Goal: Navigation & Orientation: Understand site structure

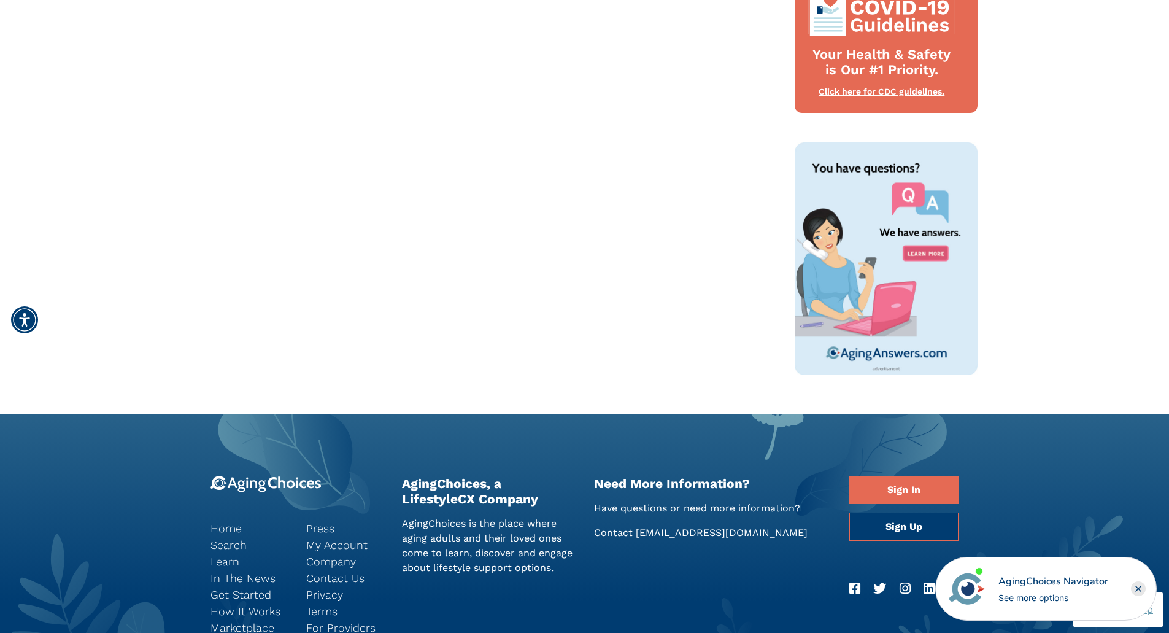
scroll to position [824, 0]
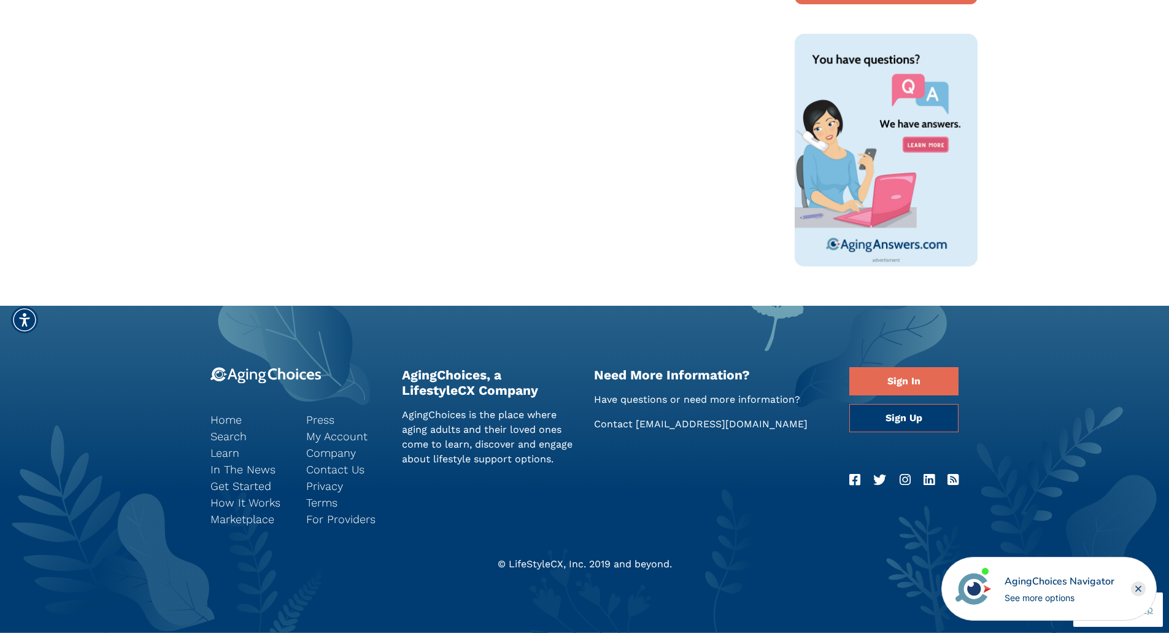
click at [856, 478] on icon "Facebook" at bounding box center [854, 479] width 11 height 13
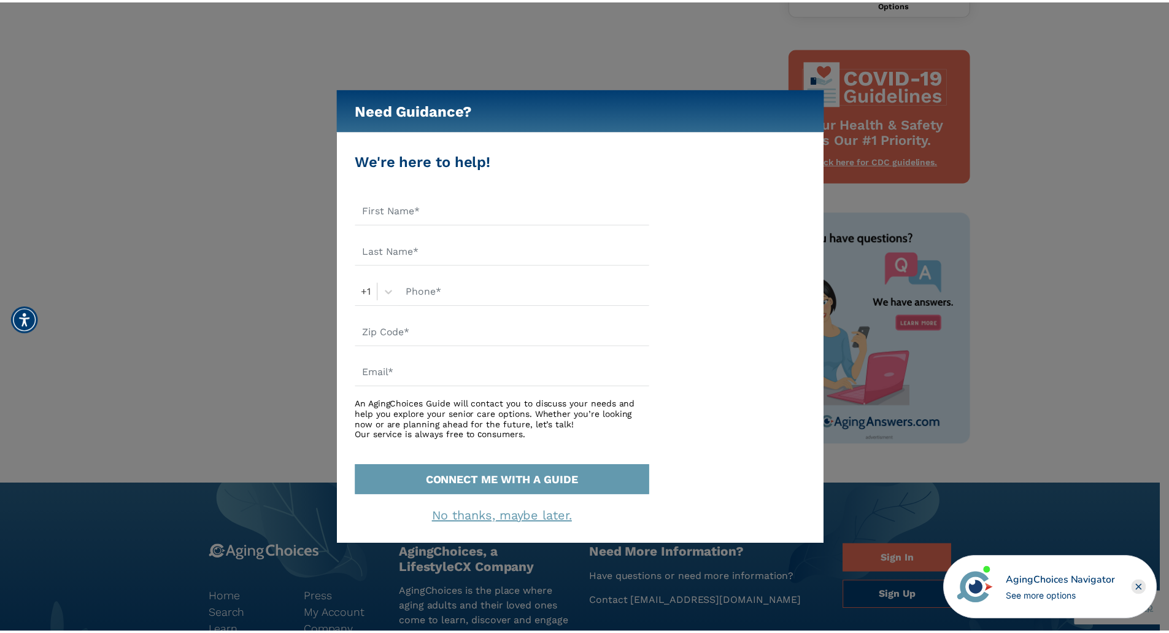
scroll to position [640, 0]
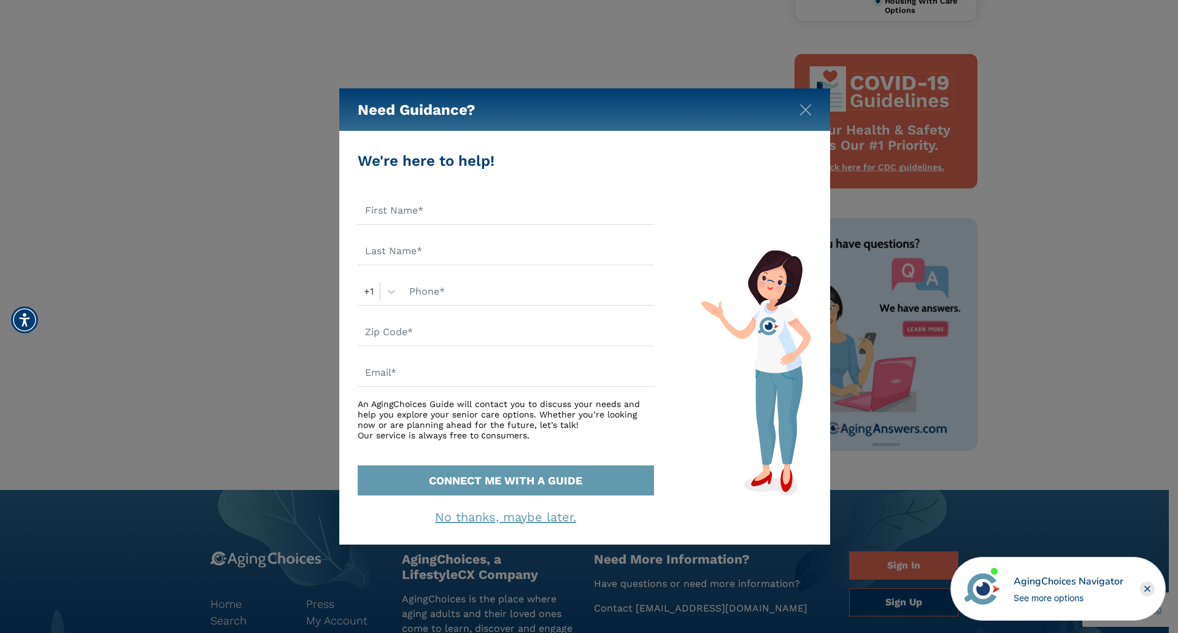
click at [522, 517] on link "No thanks, maybe later." at bounding box center [505, 516] width 141 height 15
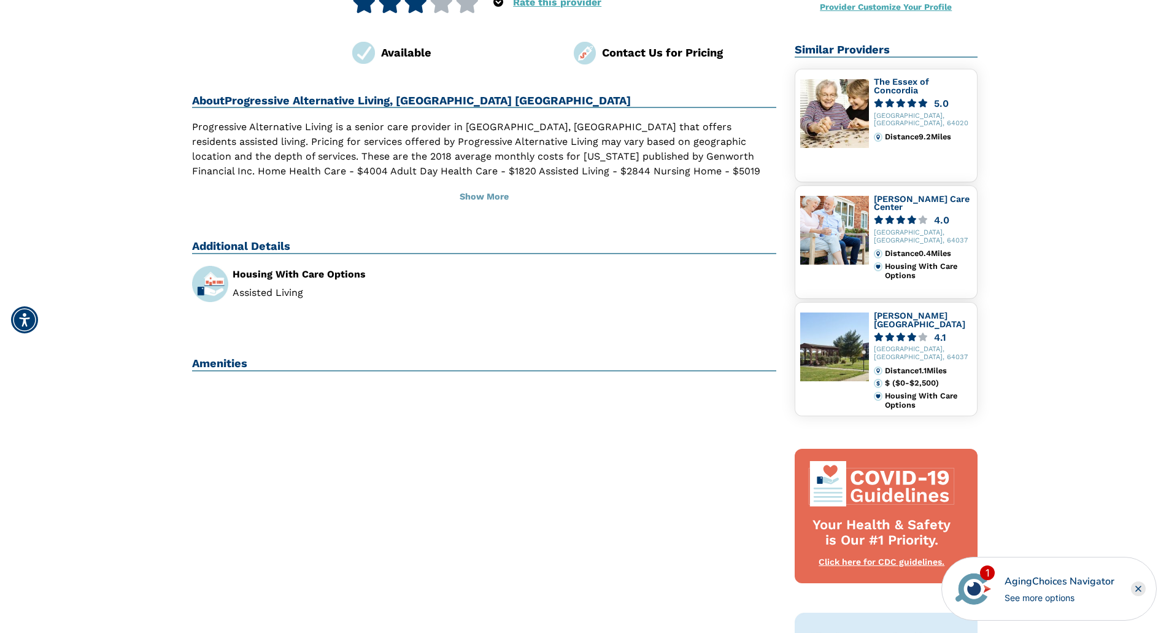
scroll to position [0, 0]
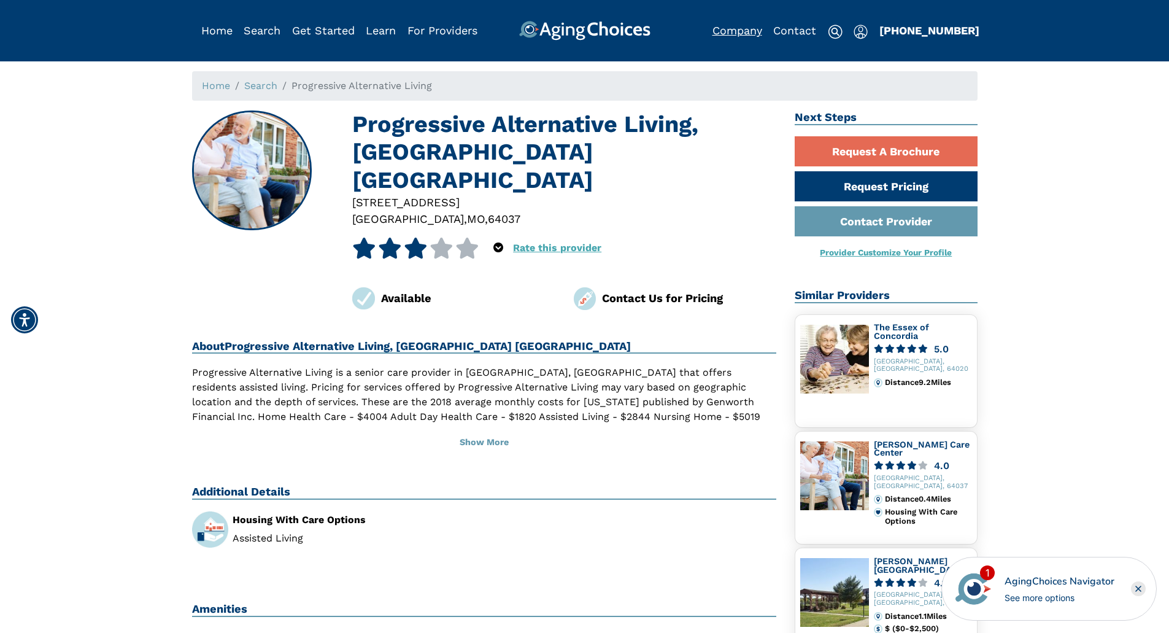
click at [732, 33] on link "Company" at bounding box center [737, 30] width 50 height 13
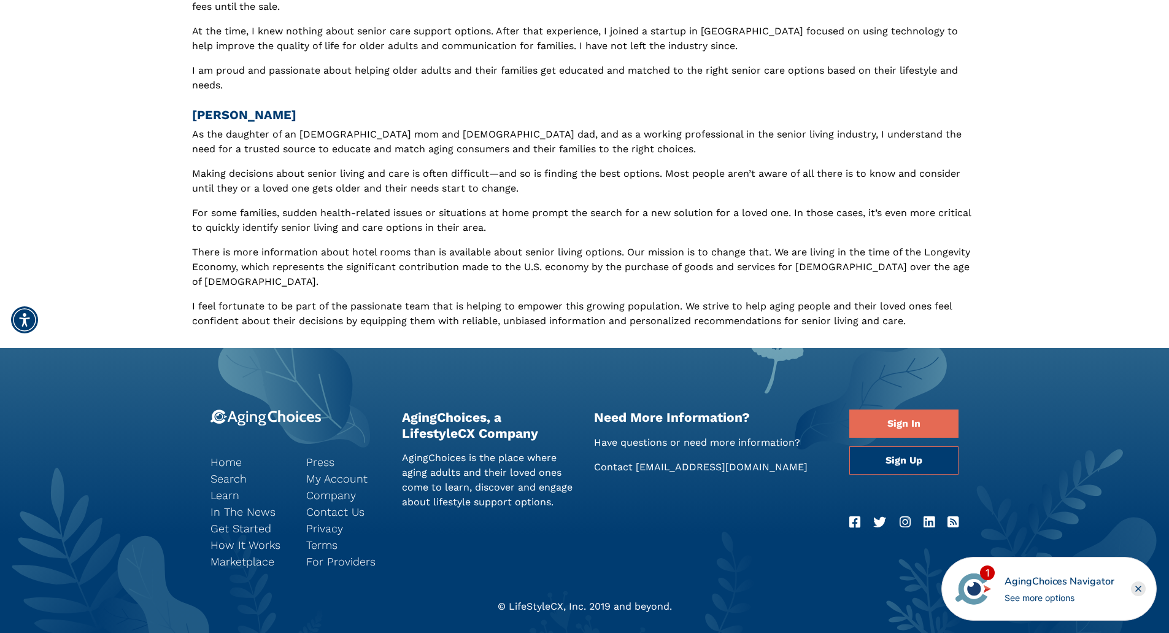
scroll to position [580, 0]
